Goal: Information Seeking & Learning: Learn about a topic

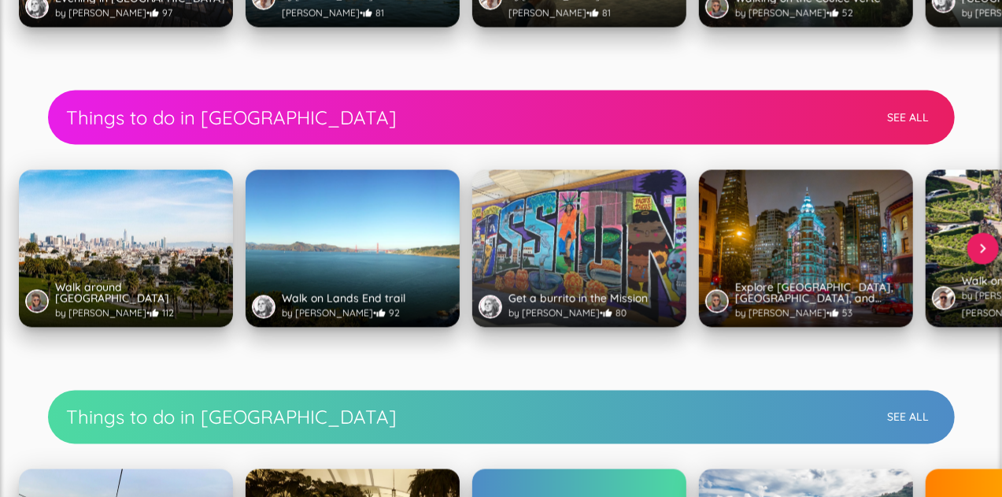
scroll to position [1583, 0]
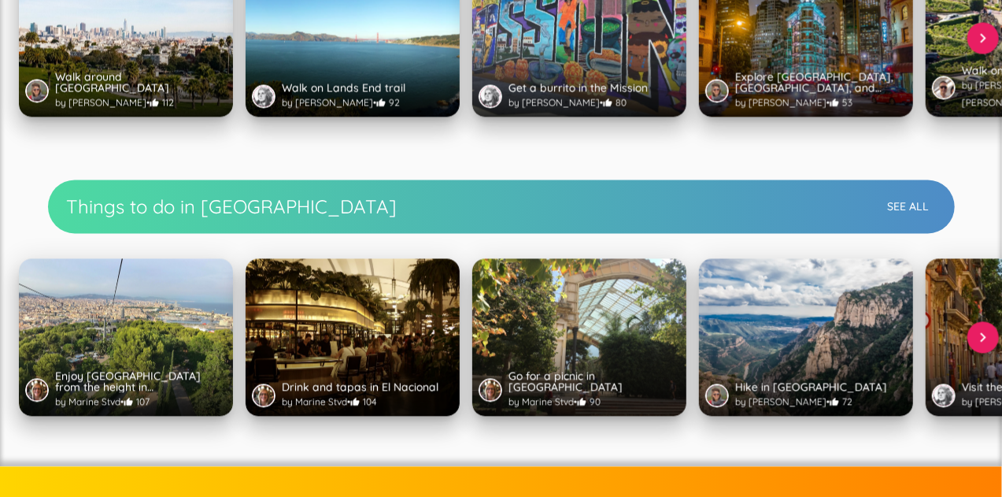
click at [393, 204] on h2 "Things to do in [GEOGRAPHIC_DATA]" at bounding box center [474, 206] width 814 height 25
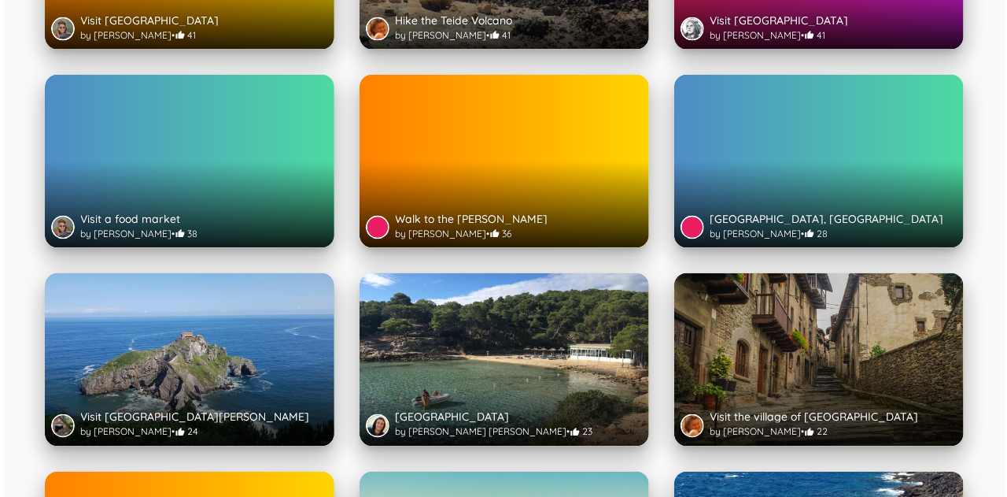
scroll to position [1074, 0]
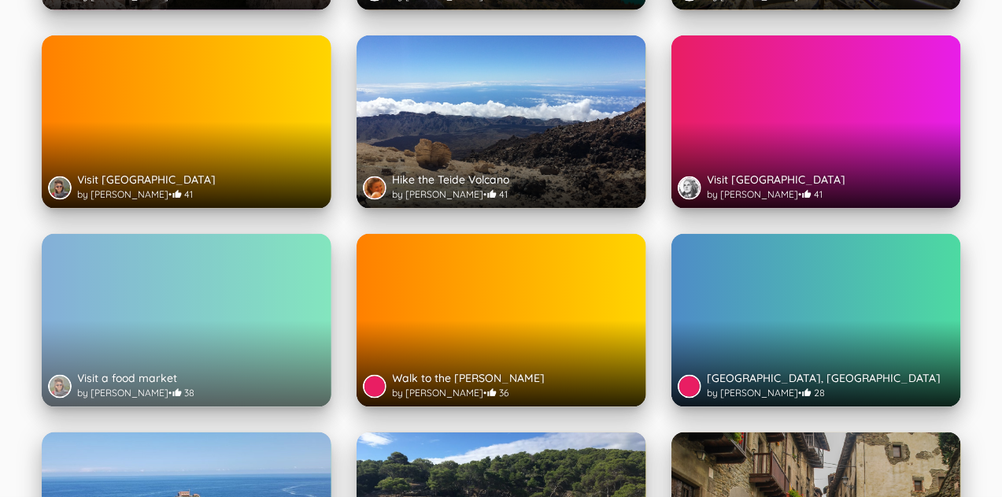
click at [171, 366] on div "Visit a food market by [PERSON_NAME] • 38" at bounding box center [187, 386] width 290 height 41
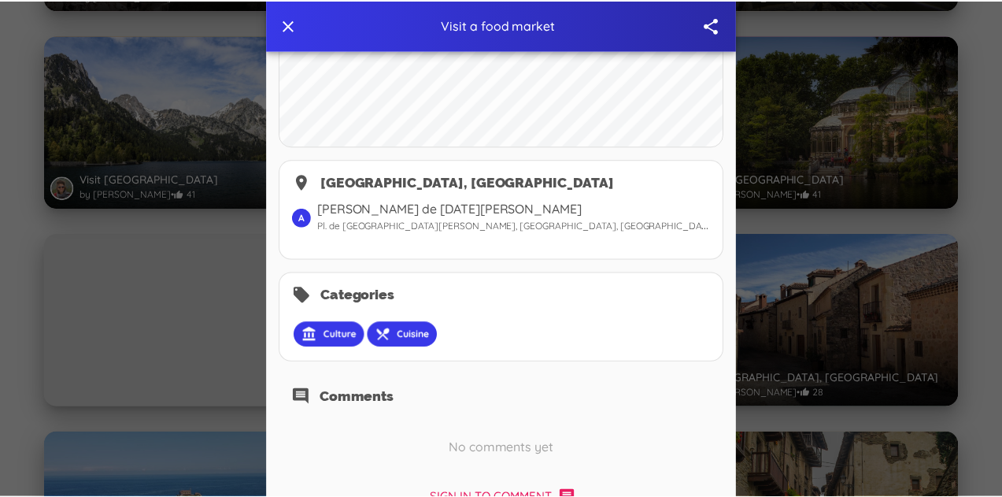
scroll to position [525, 0]
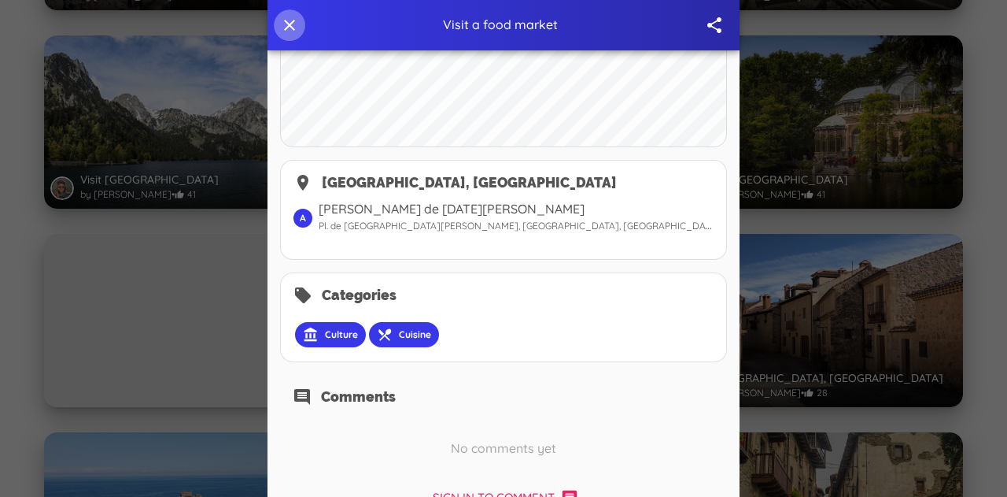
click at [293, 36] on button "button" at bounding box center [289, 24] width 31 height 31
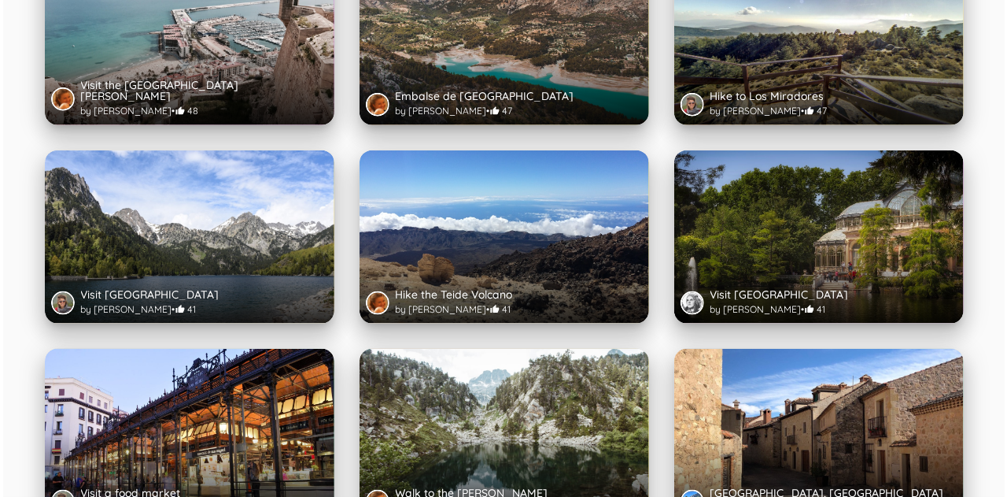
scroll to position [906, 0]
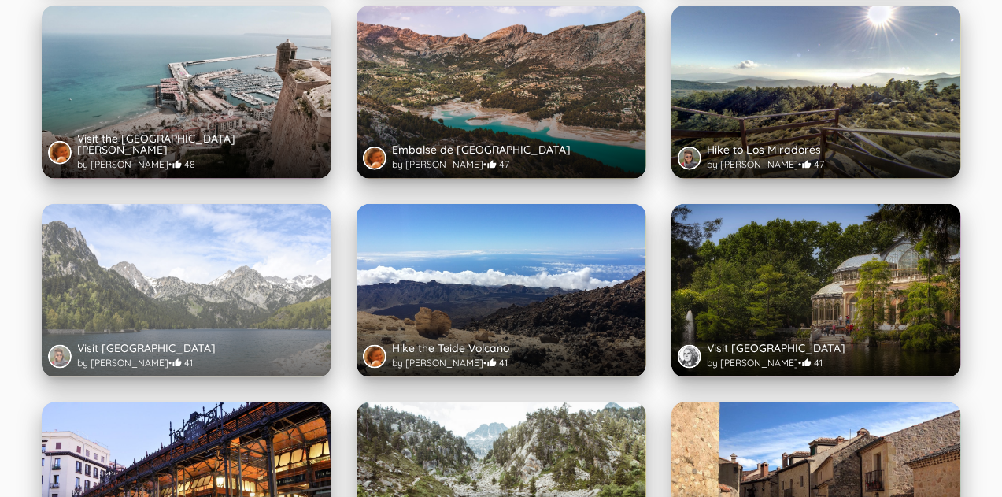
click at [230, 204] on div "Visit [GEOGRAPHIC_DATA] by [PERSON_NAME] • 41" at bounding box center [187, 290] width 290 height 173
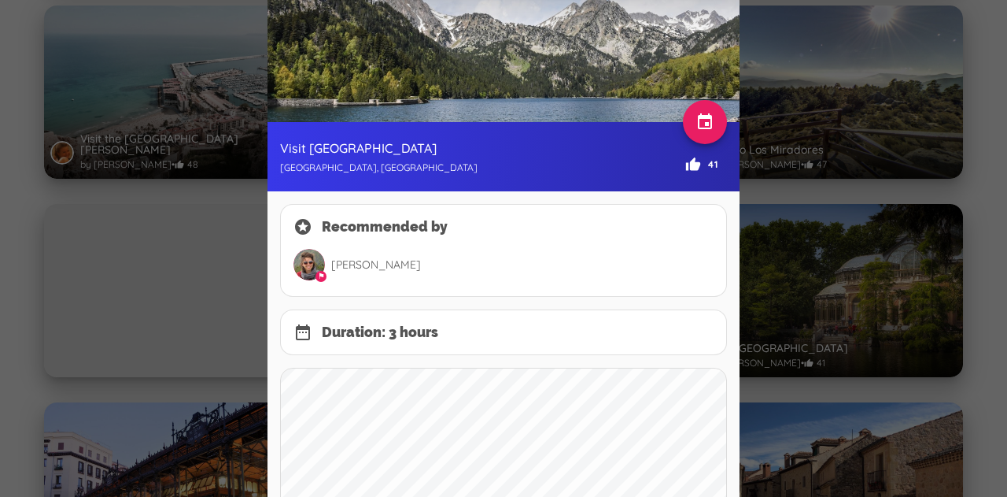
scroll to position [68, 0]
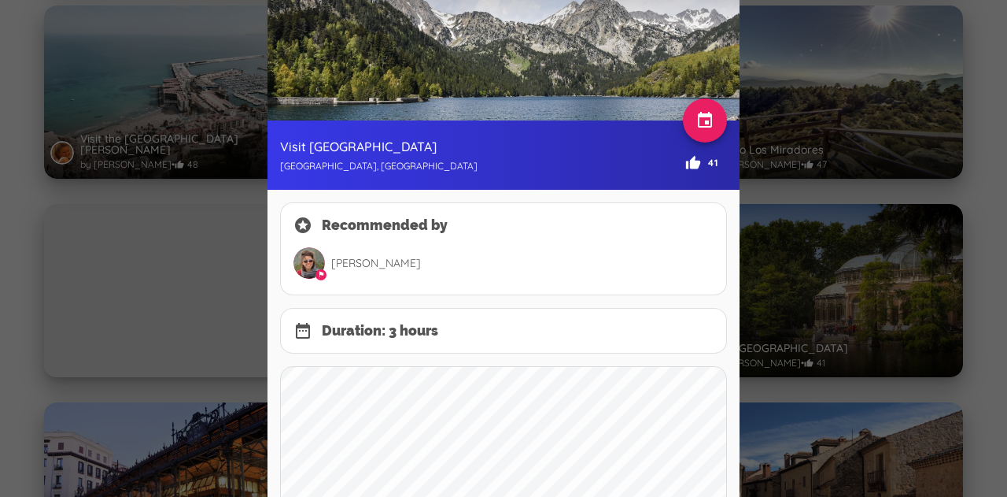
click at [389, 316] on div "Duration: 3 hours" at bounding box center [503, 331] width 447 height 46
click at [389, 325] on h2 "Duration: 3 hours" at bounding box center [518, 330] width 392 height 15
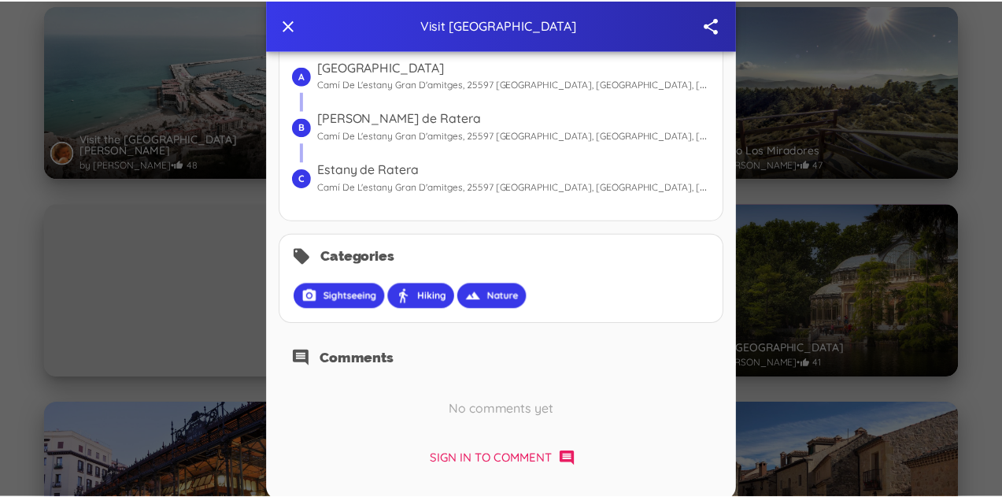
scroll to position [600, 0]
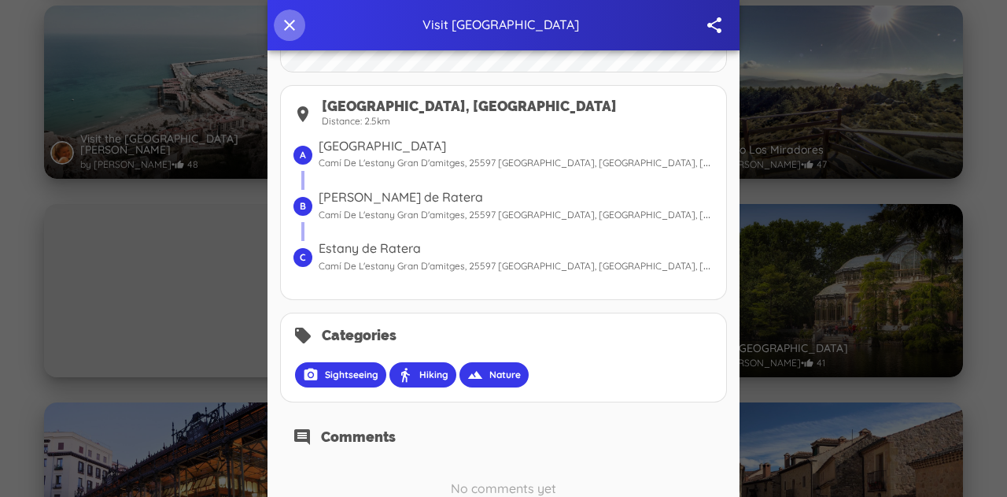
click at [286, 12] on button "button" at bounding box center [289, 24] width 31 height 31
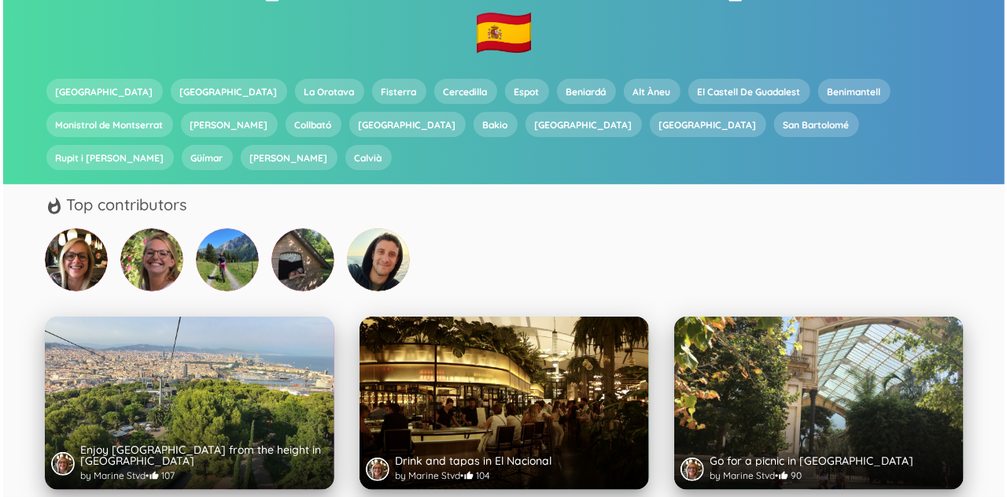
scroll to position [199, 0]
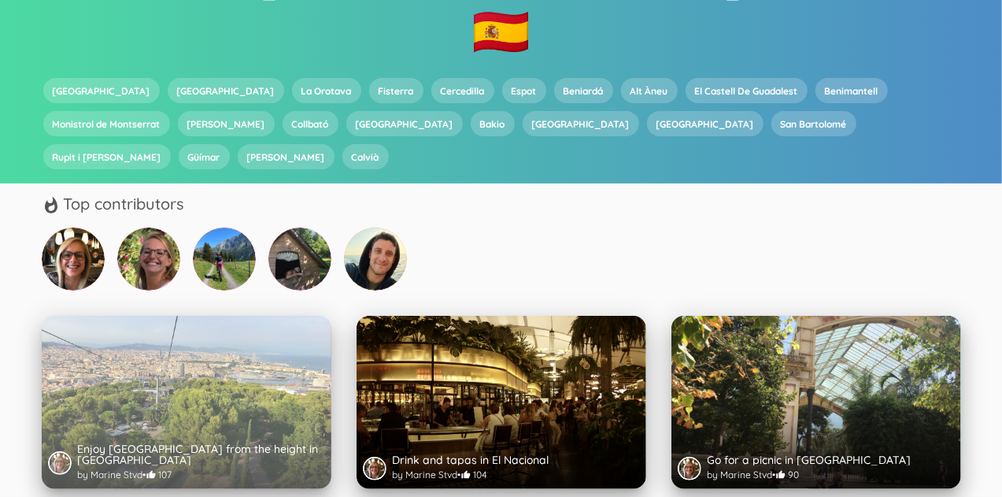
click at [275, 443] on h3 "Enjoy [GEOGRAPHIC_DATA] from the height in [GEOGRAPHIC_DATA]" at bounding box center [201, 454] width 247 height 22
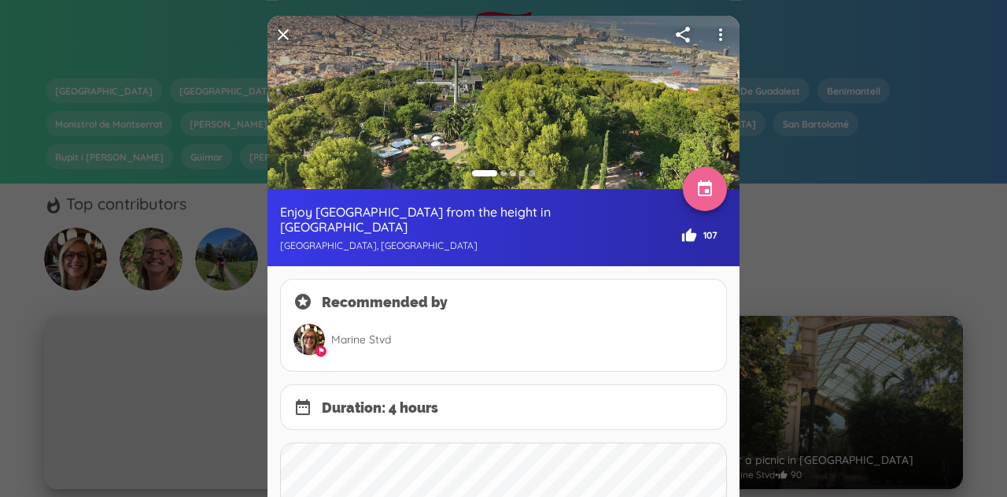
click at [697, 187] on button "button" at bounding box center [705, 189] width 44 height 44
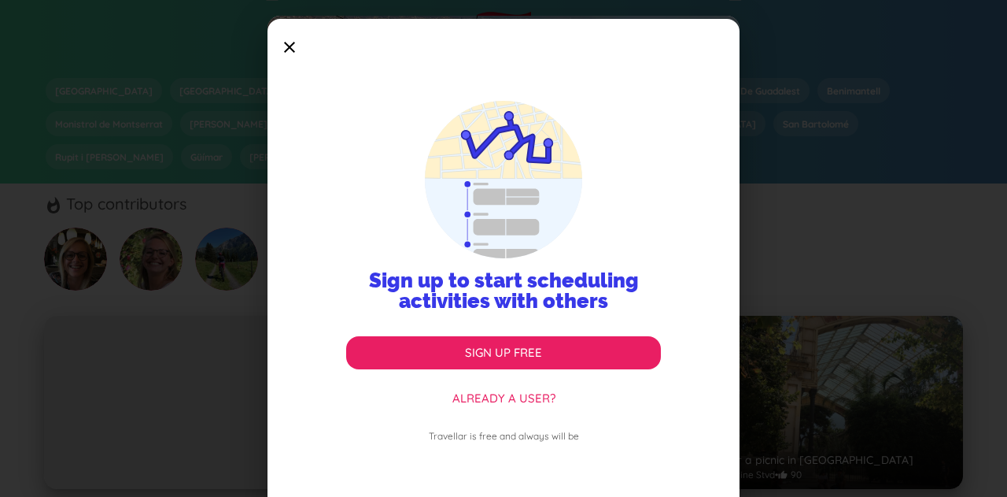
click at [292, 47] on icon at bounding box center [290, 47] width 44 height 44
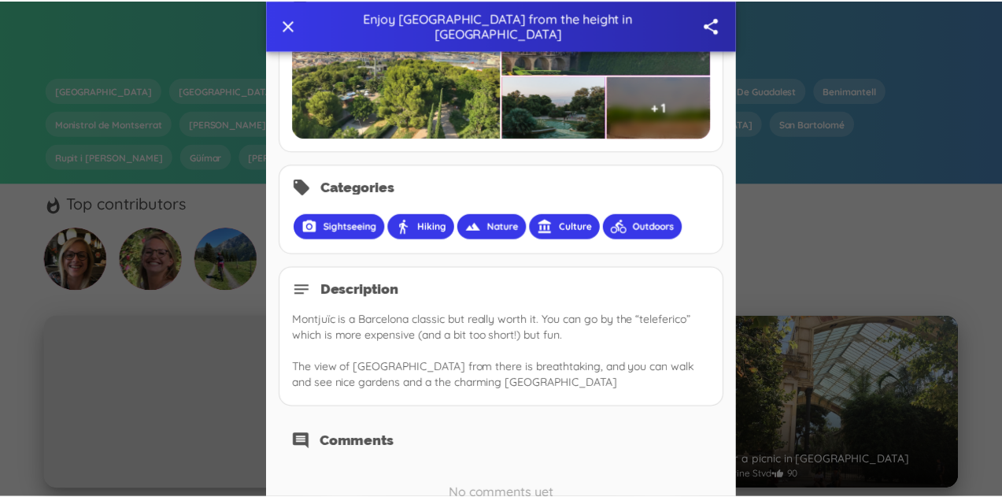
scroll to position [1200, 0]
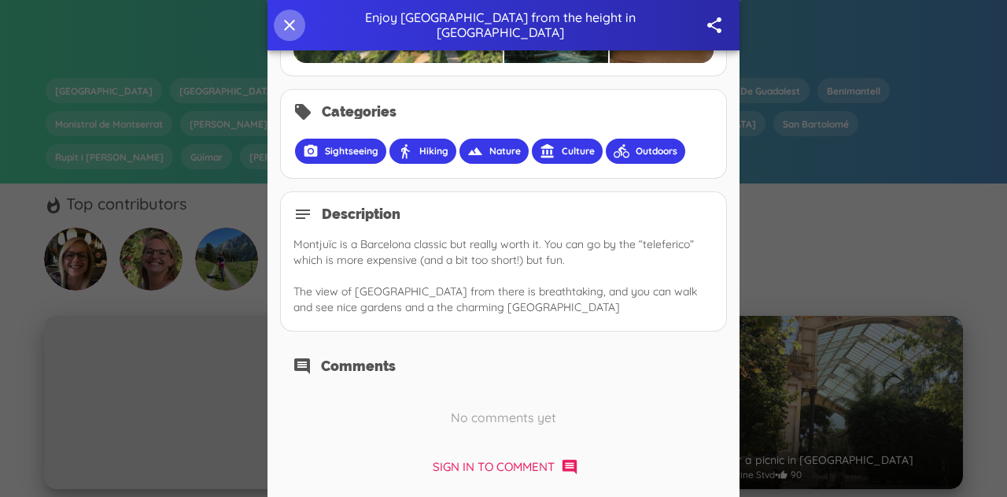
click at [285, 29] on button "button" at bounding box center [289, 24] width 31 height 31
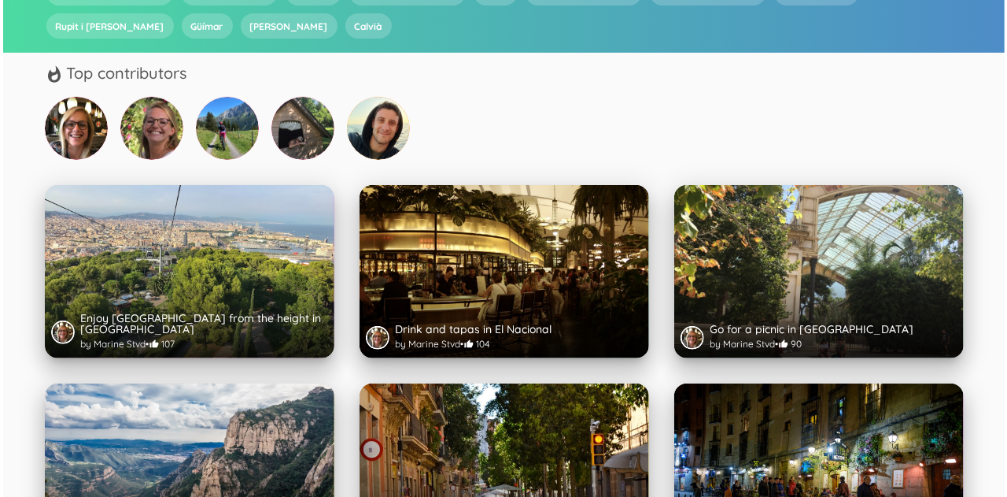
scroll to position [335, 0]
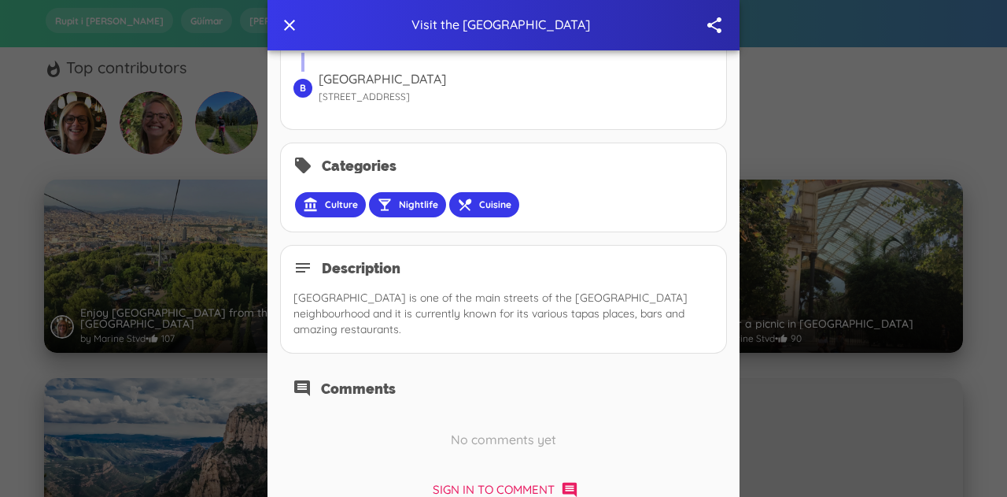
scroll to position [733, 0]
